Goal: Task Accomplishment & Management: Use online tool/utility

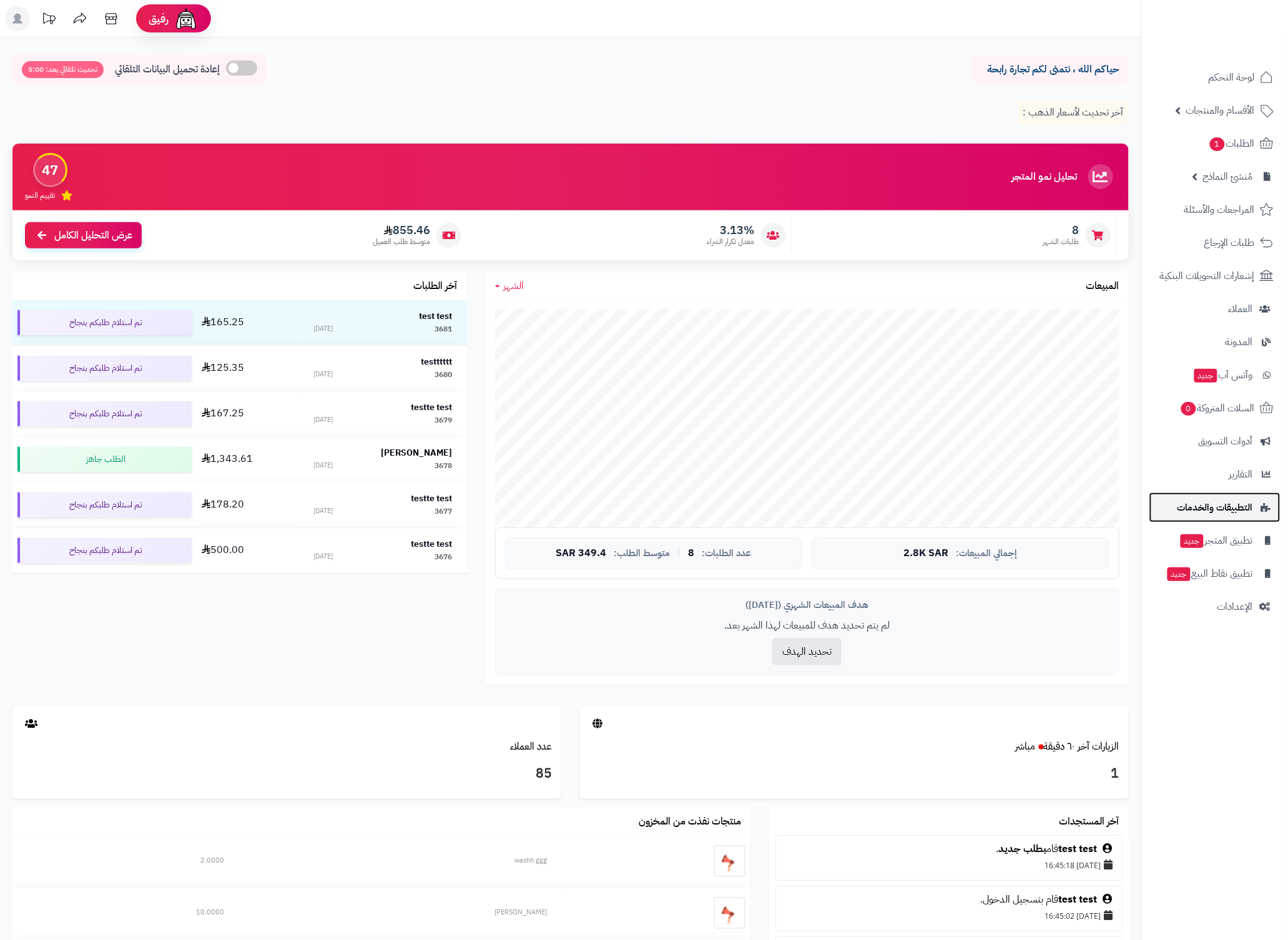
click at [1237, 509] on span "التطبيقات والخدمات" at bounding box center [1215, 507] width 76 height 17
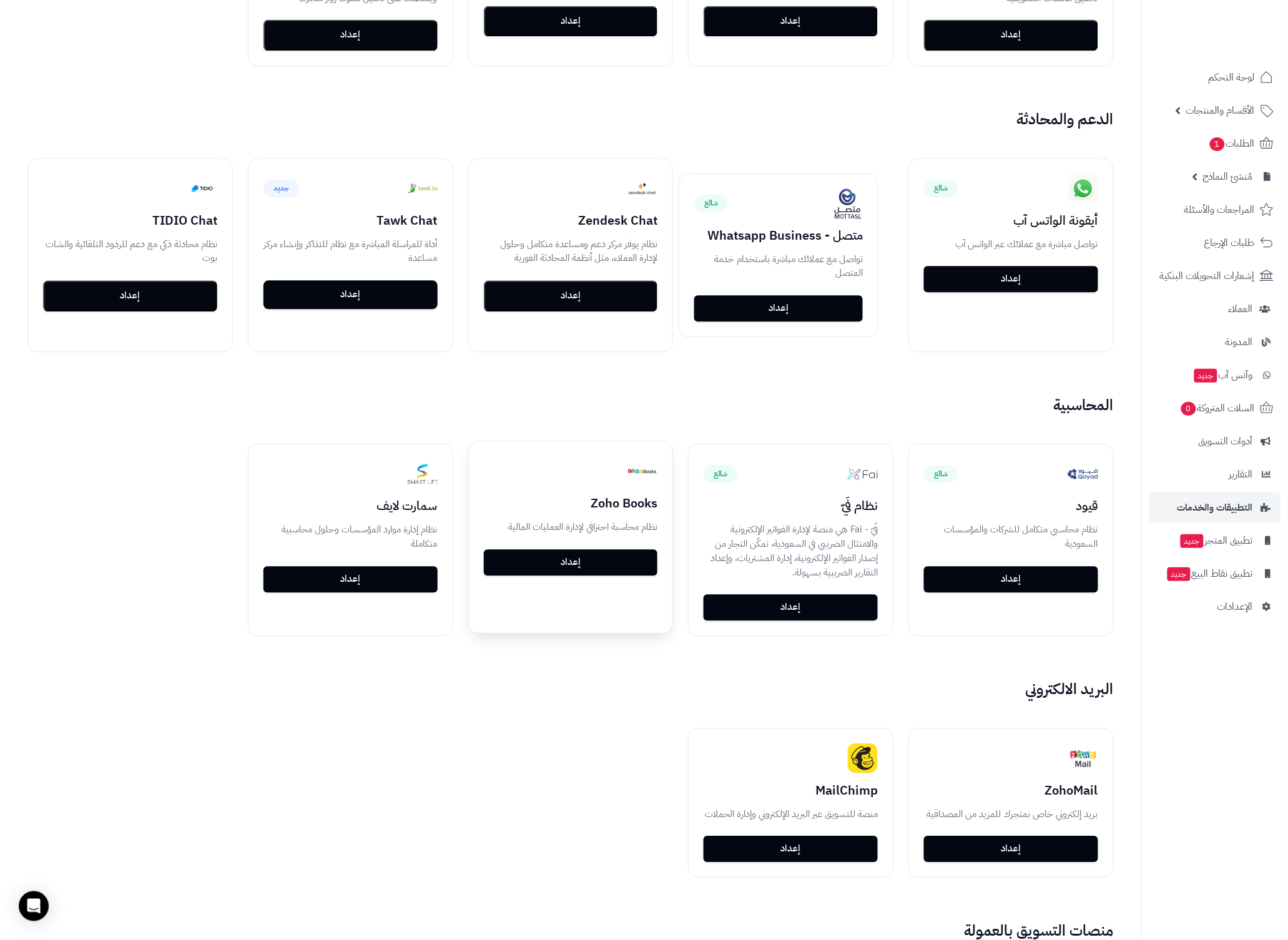
scroll to position [838, 0]
